Goal: Transaction & Acquisition: Obtain resource

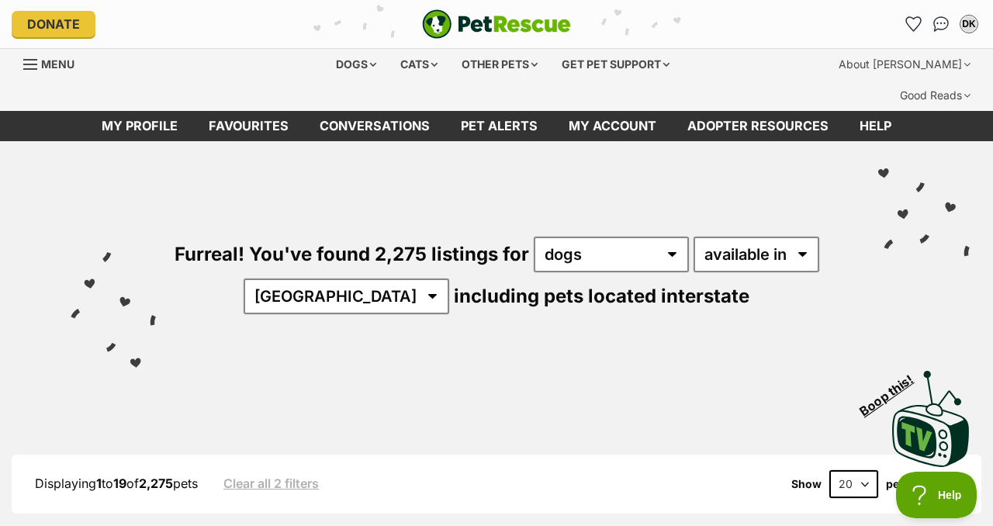
click at [731, 167] on div "Furreal! You've found 2,275 listings for any type of pet cats dogs other pets a…" at bounding box center [496, 249] width 946 height 216
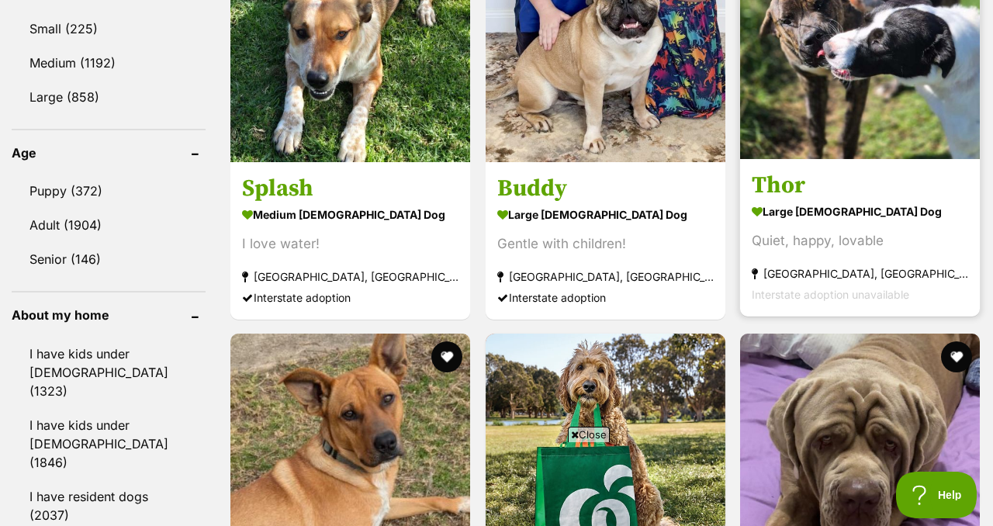
click at [902, 159] on img at bounding box center [860, 39] width 240 height 240
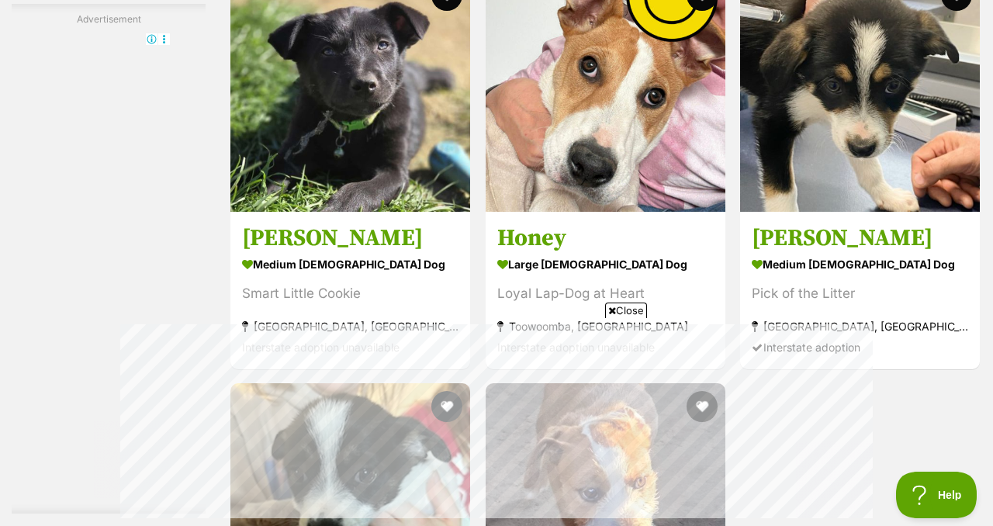
scroll to position [2952, 0]
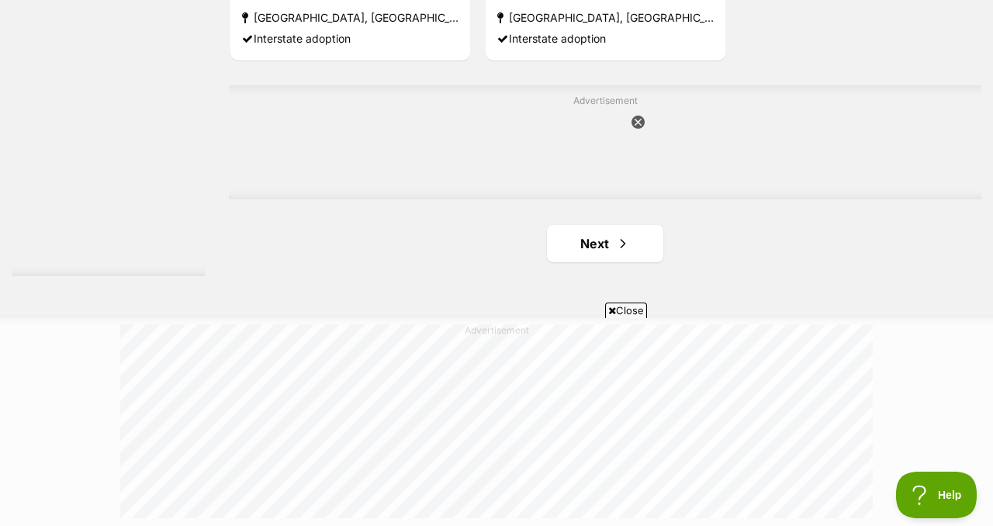
scroll to position [3665, 0]
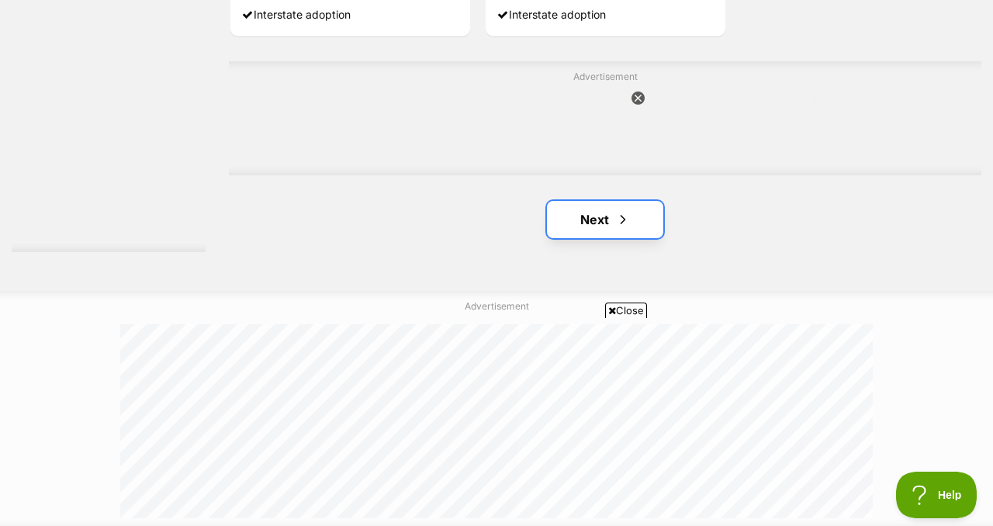
click at [574, 238] on link "Next" at bounding box center [605, 219] width 116 height 37
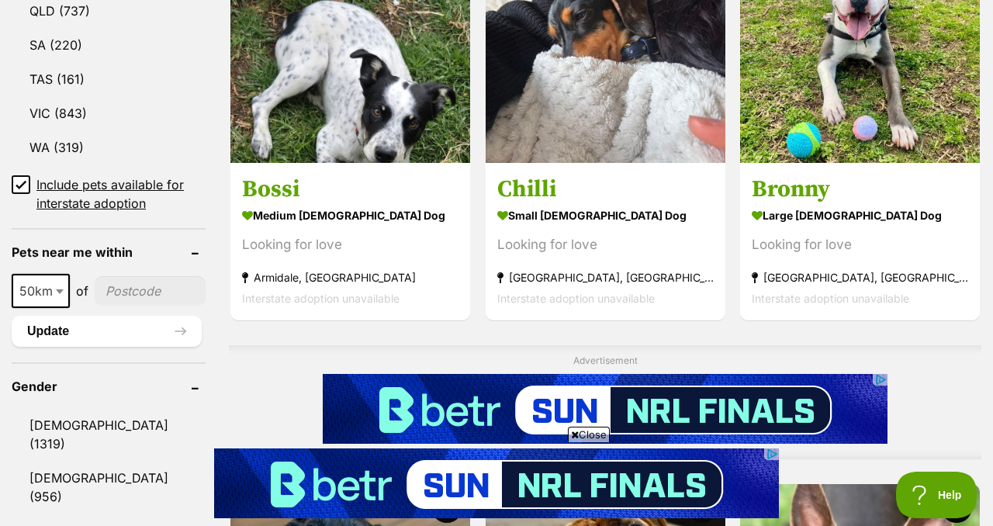
scroll to position [1024, 0]
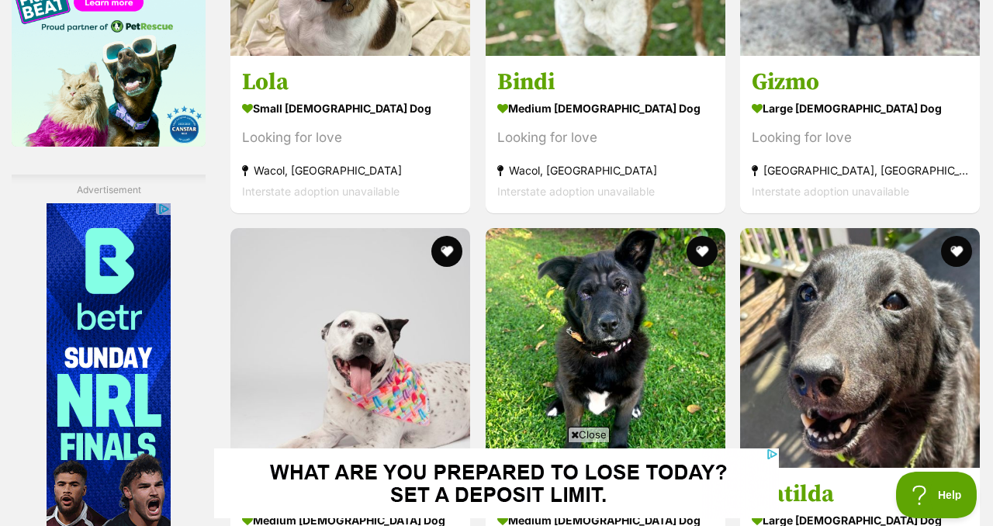
scroll to position [2506, 0]
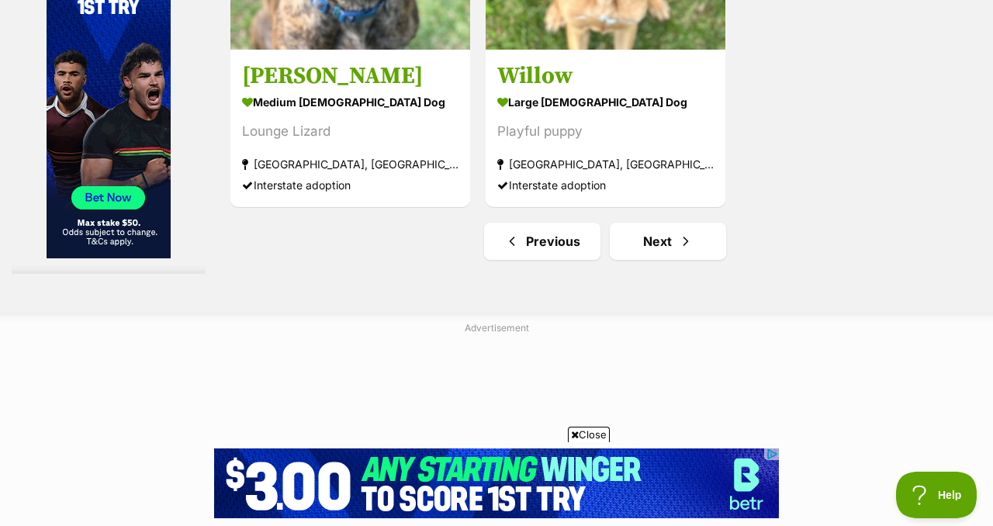
scroll to position [3685, 0]
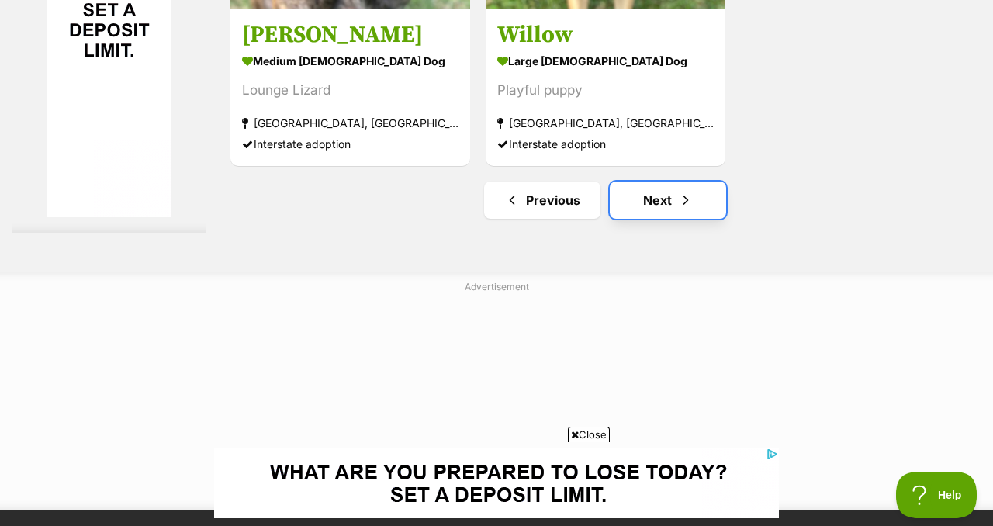
click at [698, 219] on link "Next" at bounding box center [667, 199] width 116 height 37
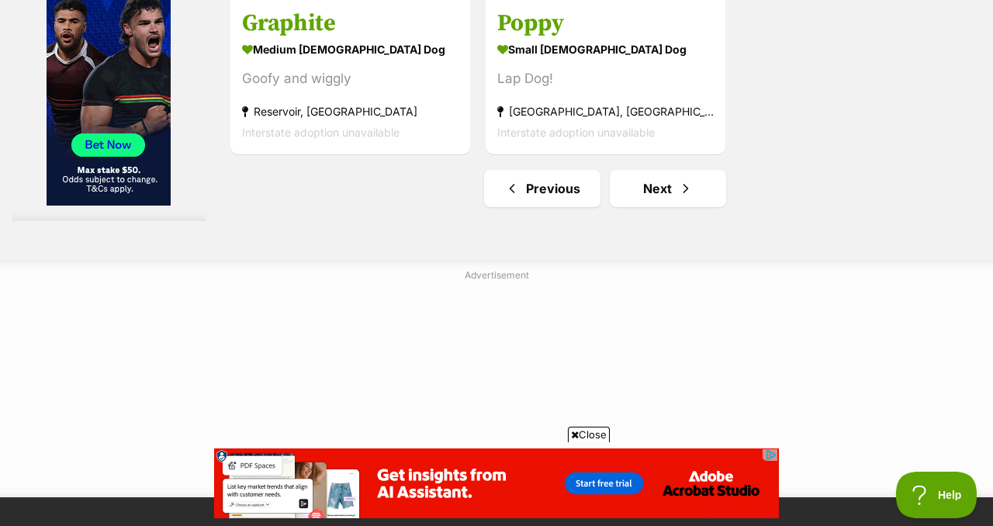
scroll to position [3854, 0]
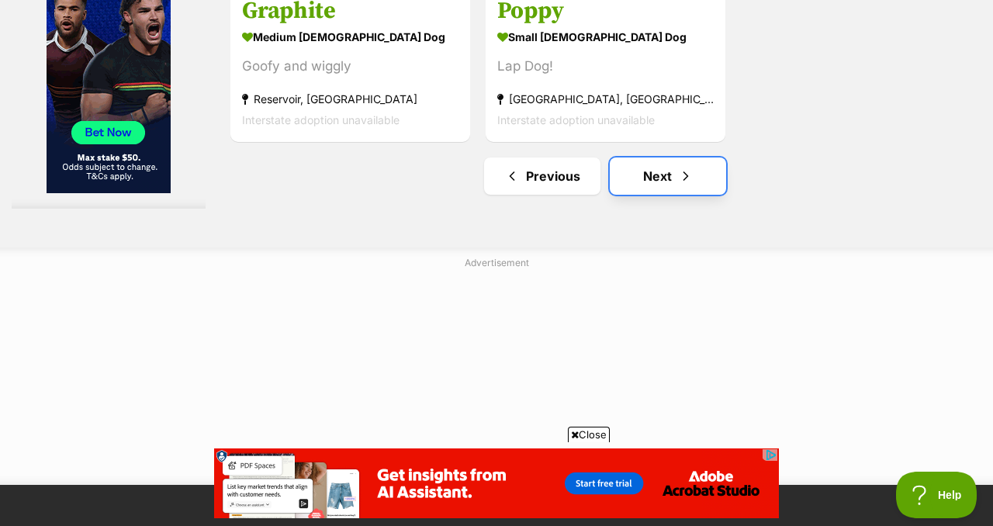
click at [668, 195] on link "Next" at bounding box center [667, 175] width 116 height 37
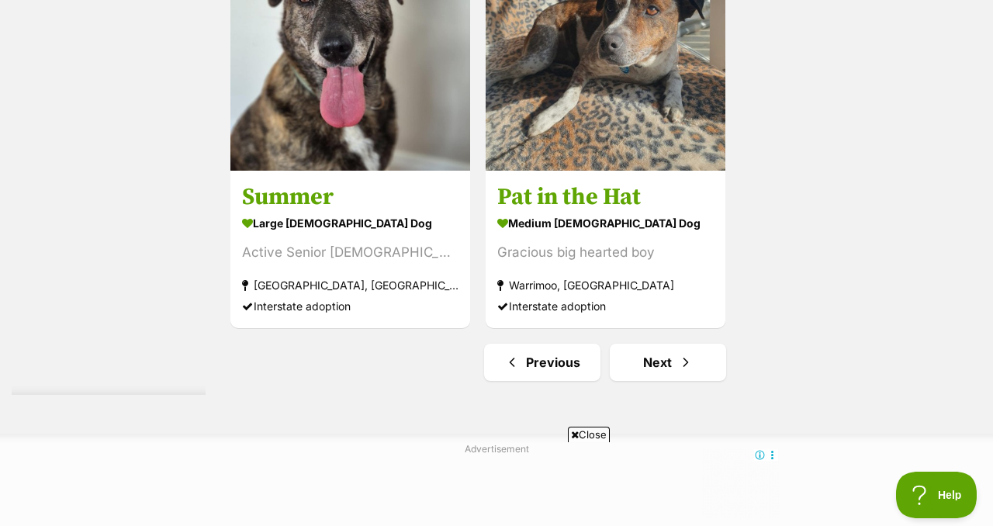
scroll to position [3530, 0]
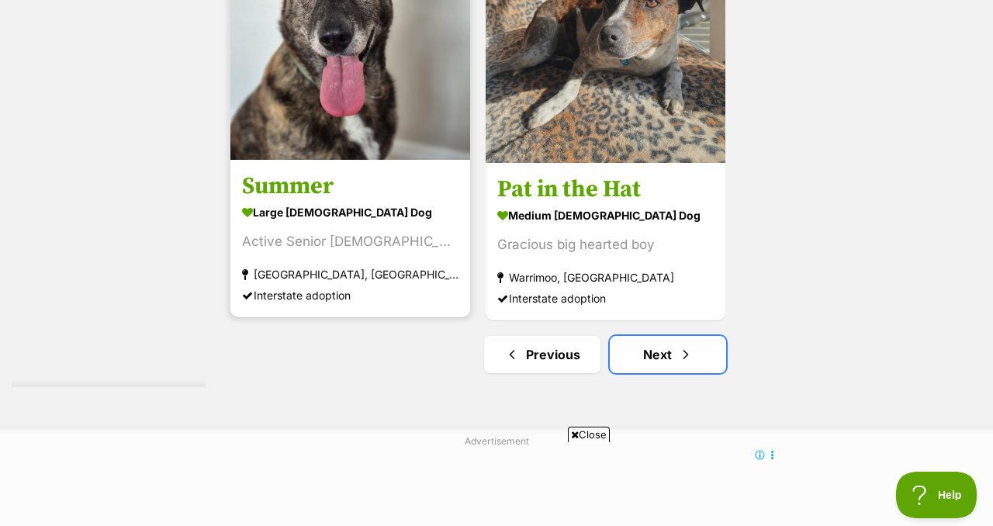
drag, startPoint x: 693, startPoint y: 419, endPoint x: 422, endPoint y: 93, distance: 423.9
click at [693, 364] on span "Next page" at bounding box center [686, 354] width 16 height 19
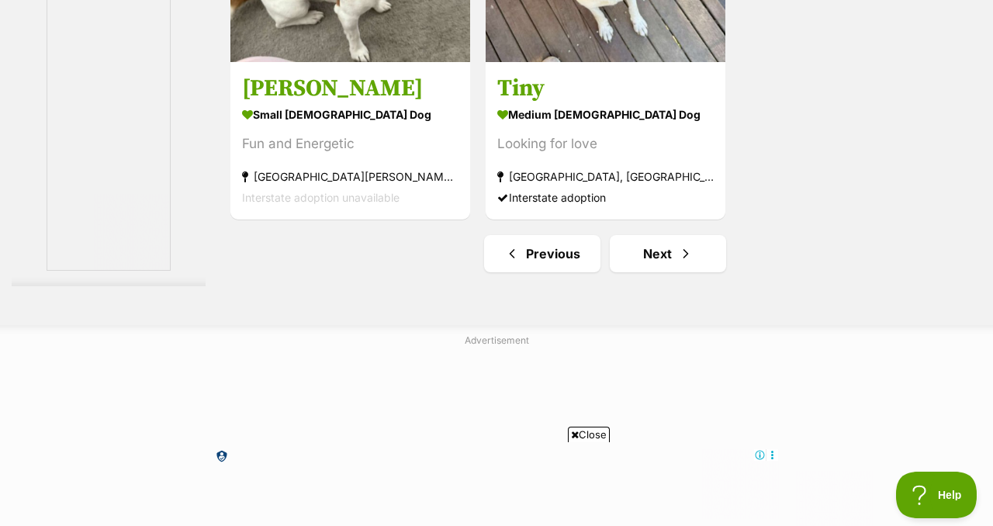
scroll to position [3561, 0]
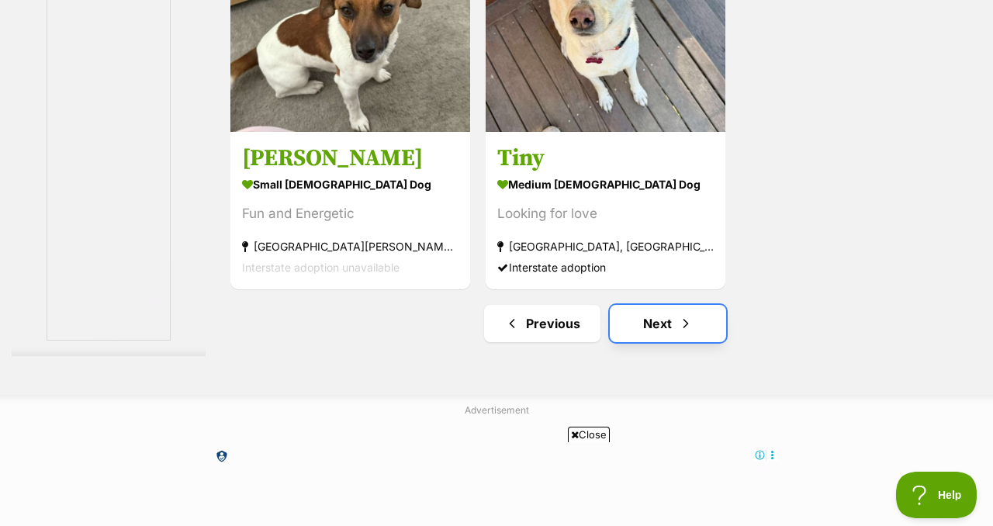
click at [693, 333] on span "Next page" at bounding box center [686, 323] width 16 height 19
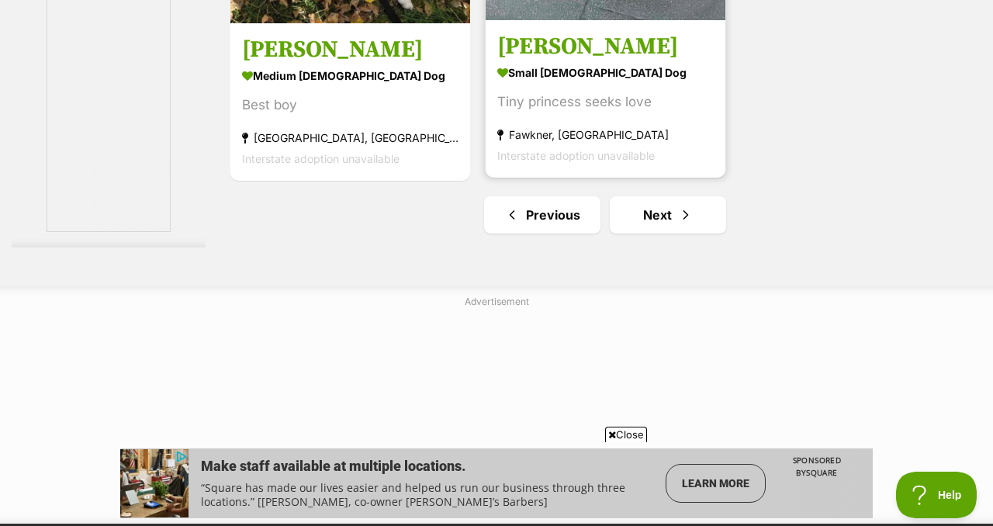
scroll to position [3828, 0]
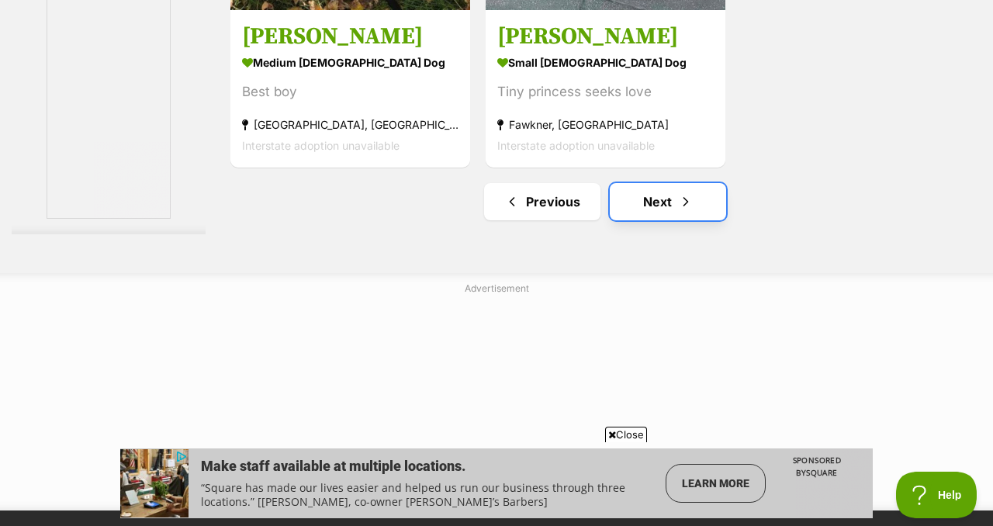
click at [664, 220] on link "Next" at bounding box center [667, 201] width 116 height 37
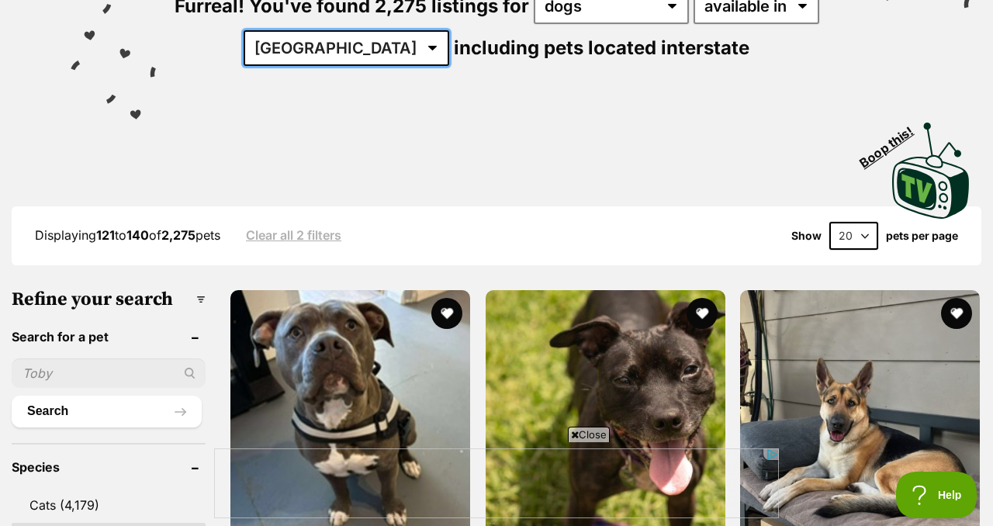
click at [432, 66] on select "[GEOGRAPHIC_DATA] [GEOGRAPHIC_DATA] [GEOGRAPHIC_DATA] [GEOGRAPHIC_DATA] [GEOGRA…" at bounding box center [345, 48] width 205 height 36
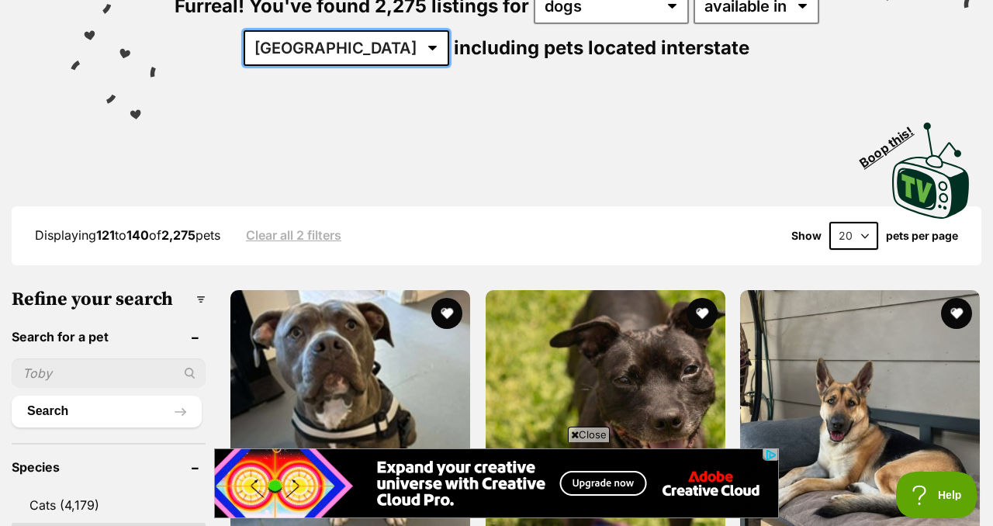
select select "NSW"
click at [381, 57] on select "[GEOGRAPHIC_DATA] [GEOGRAPHIC_DATA] [GEOGRAPHIC_DATA] [GEOGRAPHIC_DATA] [GEOGRA…" at bounding box center [345, 48] width 205 height 36
